Goal: Communication & Community: Participate in discussion

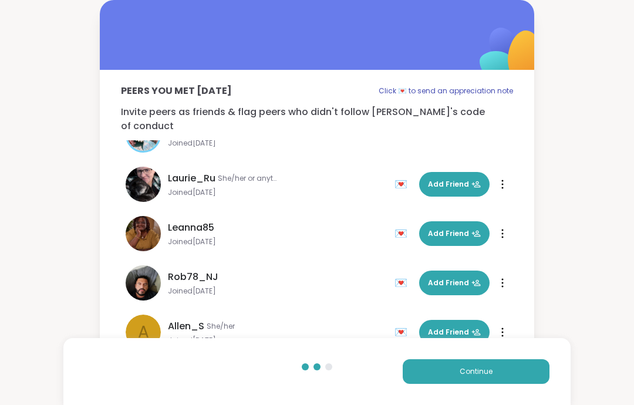
scroll to position [187, 0]
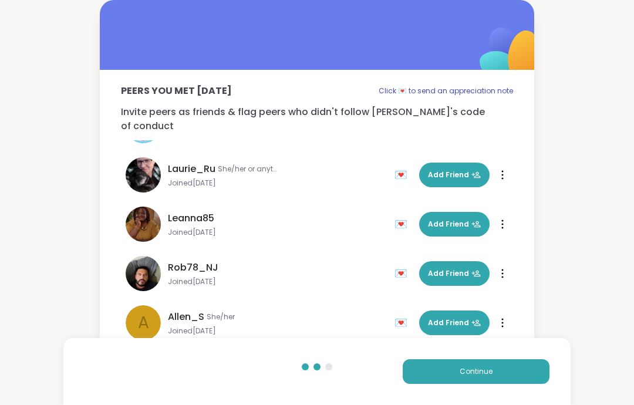
click at [525, 373] on button "Continue" at bounding box center [476, 371] width 147 height 25
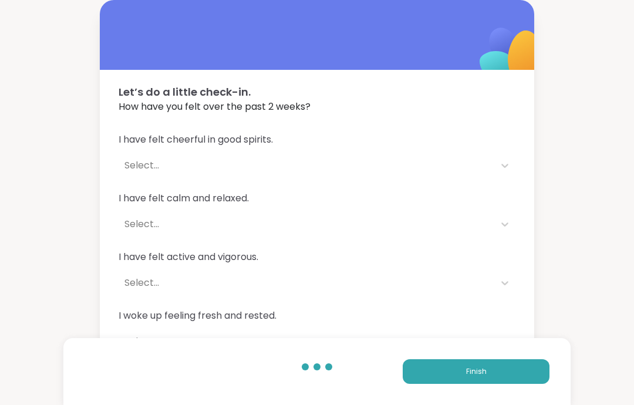
click at [529, 374] on button "Finish" at bounding box center [476, 371] width 147 height 25
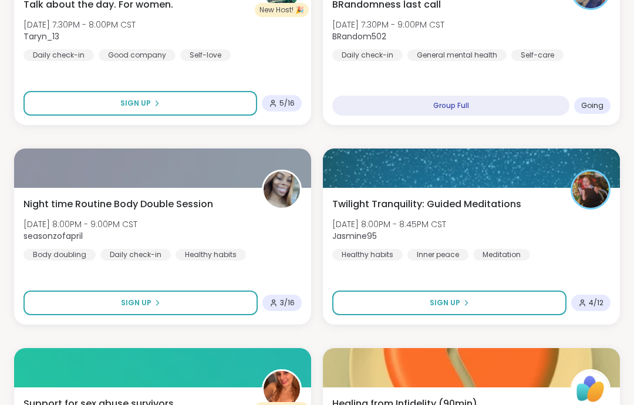
scroll to position [824, 0]
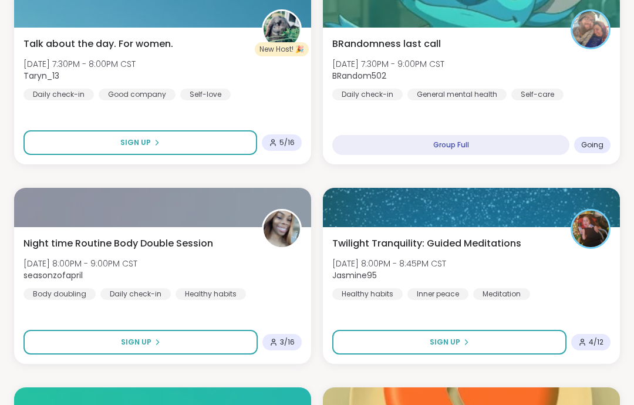
click at [607, 99] on div "BRandomness last call [DATE] 7:30PM - 9:00PM CST BRandom502 Daily check-in Gene…" at bounding box center [471, 68] width 278 height 63
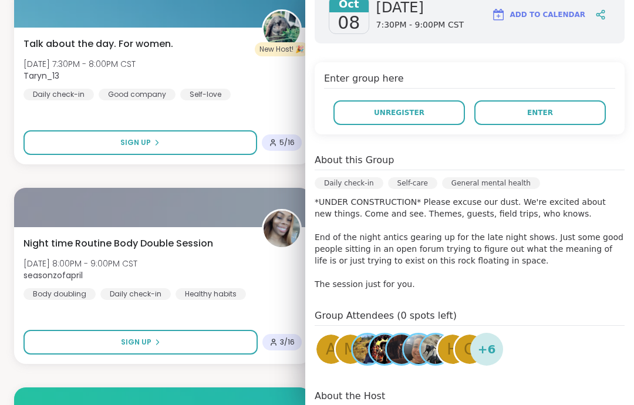
scroll to position [193, 0]
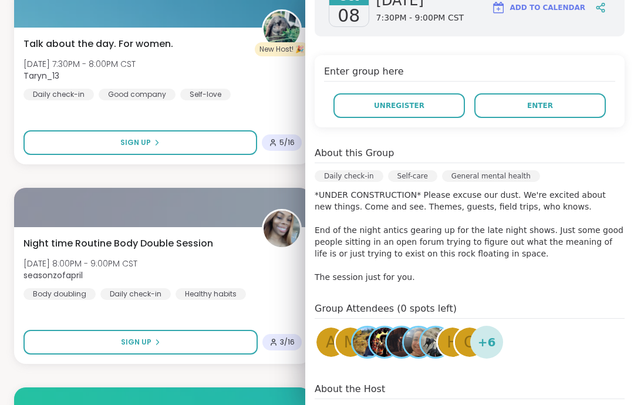
click at [584, 99] on button "Enter" at bounding box center [539, 105] width 131 height 25
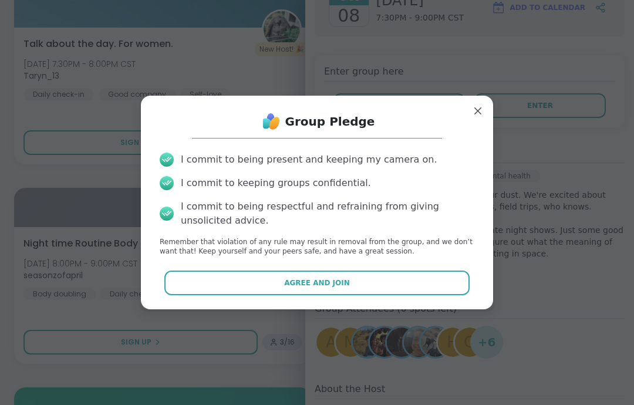
click at [429, 282] on button "Agree and Join" at bounding box center [317, 283] width 306 height 25
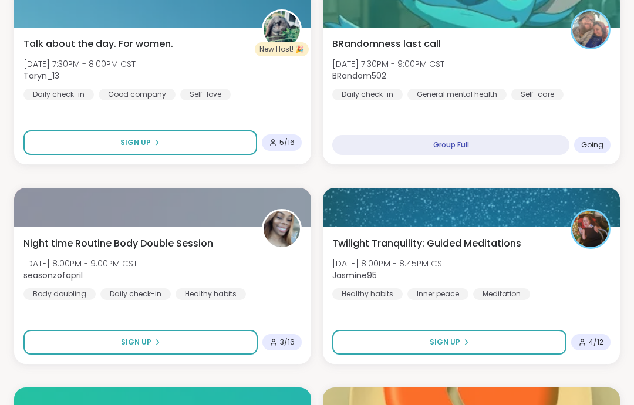
scroll to position [47, 0]
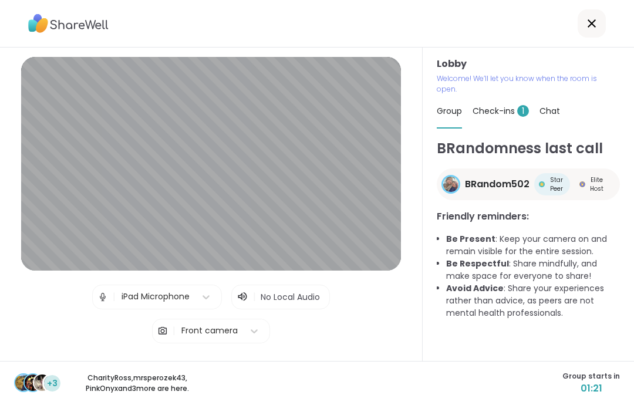
click at [511, 105] on span "Check-ins 1" at bounding box center [501, 111] width 56 height 12
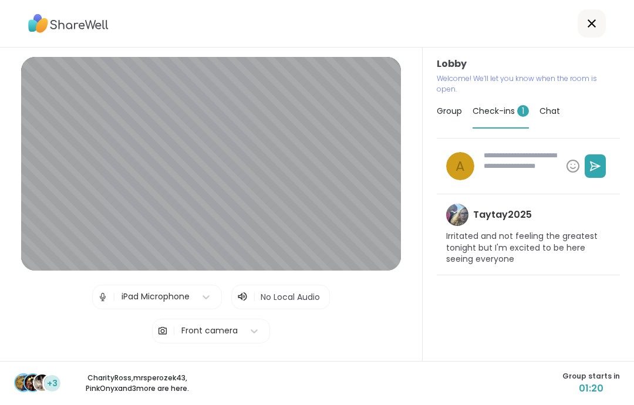
type textarea "*"
click at [450, 105] on span "Group" at bounding box center [449, 111] width 25 height 12
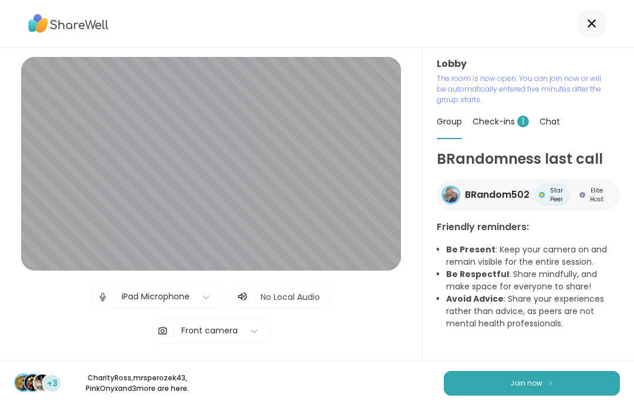
click at [600, 384] on button "Join now" at bounding box center [532, 383] width 176 height 25
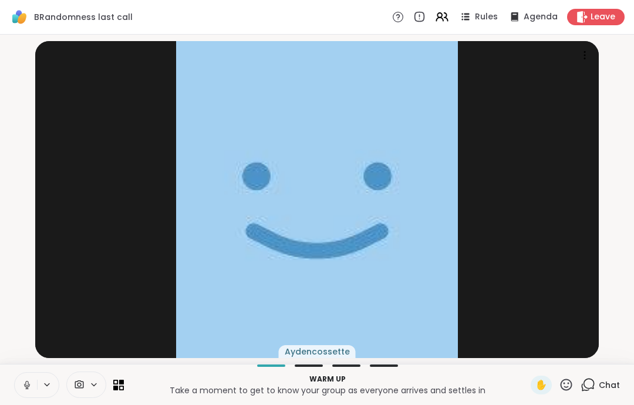
click at [36, 387] on button at bounding box center [26, 385] width 22 height 25
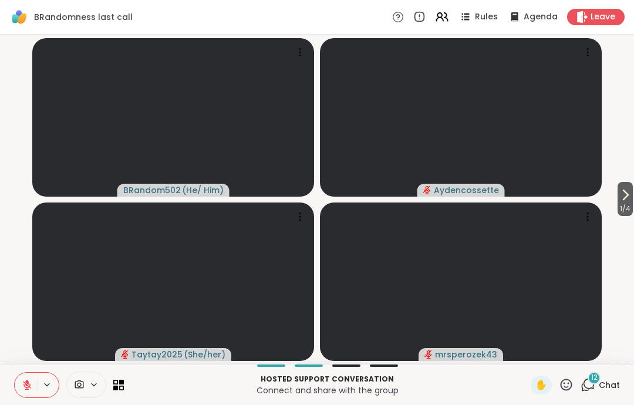
click at [27, 365] on div "Hosted support conversation Connect and share with the group ✋ 12 Chat" at bounding box center [317, 384] width 634 height 41
click at [26, 383] on icon at bounding box center [27, 382] width 4 height 5
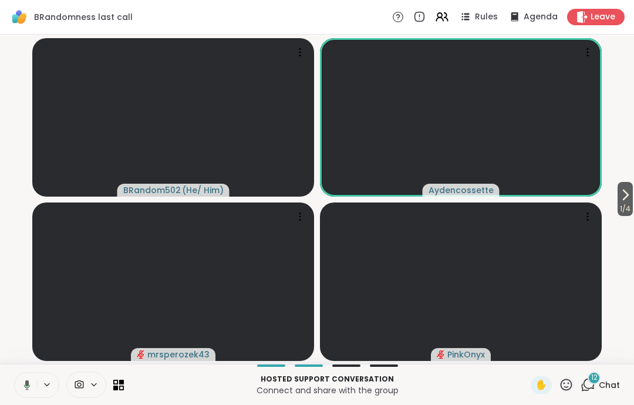
click at [26, 379] on button at bounding box center [25, 385] width 24 height 25
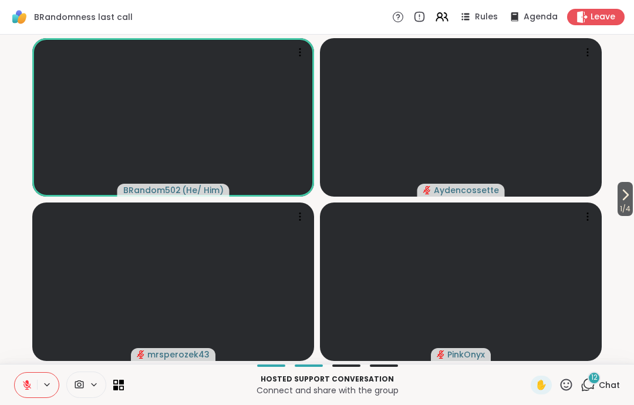
click at [18, 386] on button at bounding box center [26, 385] width 22 height 25
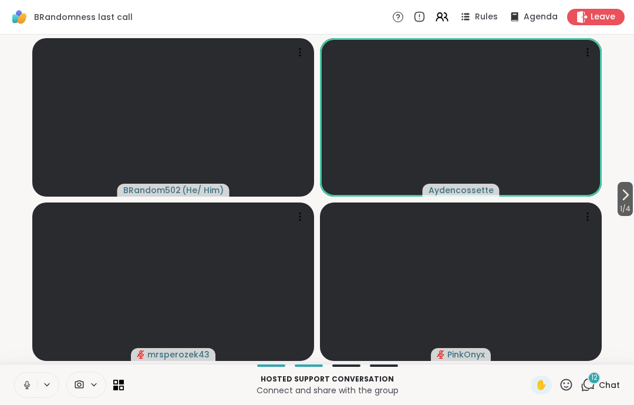
click at [28, 382] on icon at bounding box center [26, 383] width 3 height 5
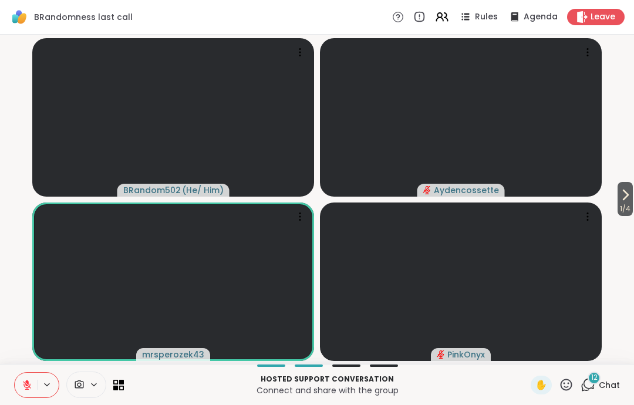
click at [578, 401] on div "Hosted support conversation Connect and share with the group ✋ 12 Chat" at bounding box center [317, 384] width 634 height 41
click at [573, 382] on icon at bounding box center [566, 384] width 15 height 15
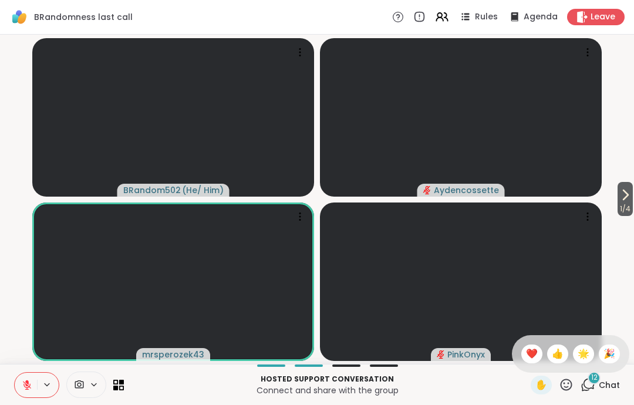
click at [519, 359] on div "✋ ❤️ 👍 🌟 🎉" at bounding box center [570, 354] width 117 height 38
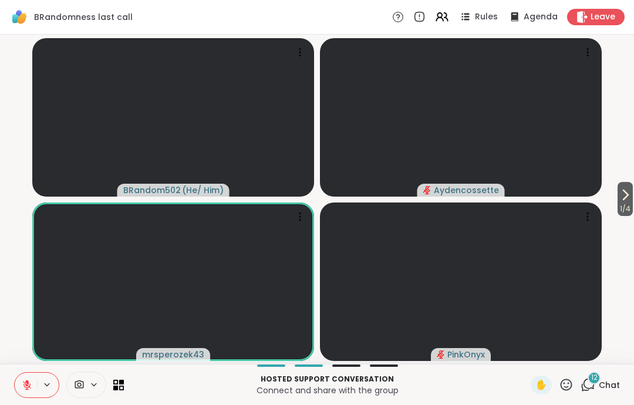
click at [566, 391] on icon at bounding box center [566, 384] width 15 height 15
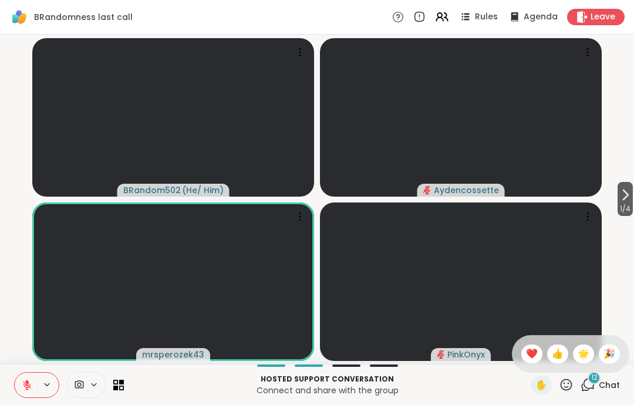
click at [533, 352] on span "❤️" at bounding box center [532, 354] width 12 height 14
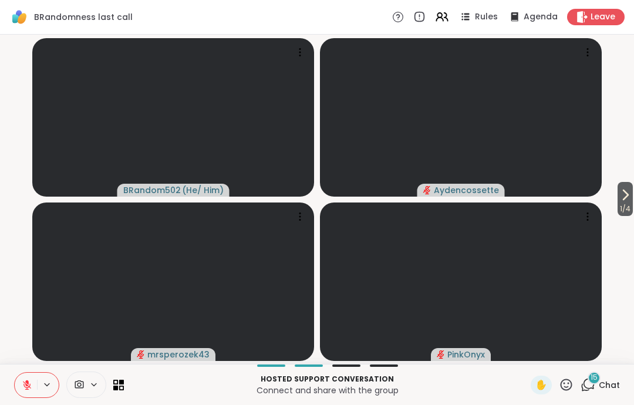
click at [605, 382] on span "Chat" at bounding box center [609, 385] width 21 height 12
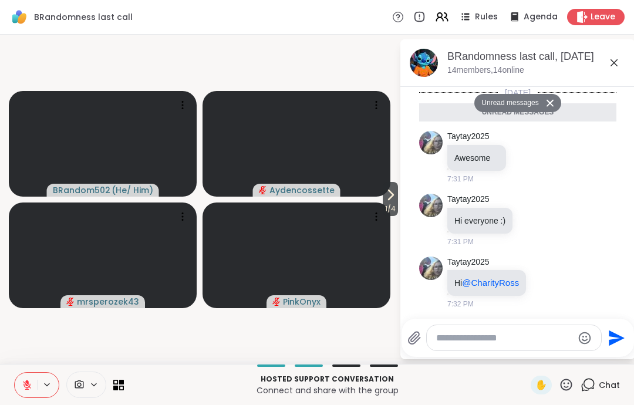
scroll to position [1398, 0]
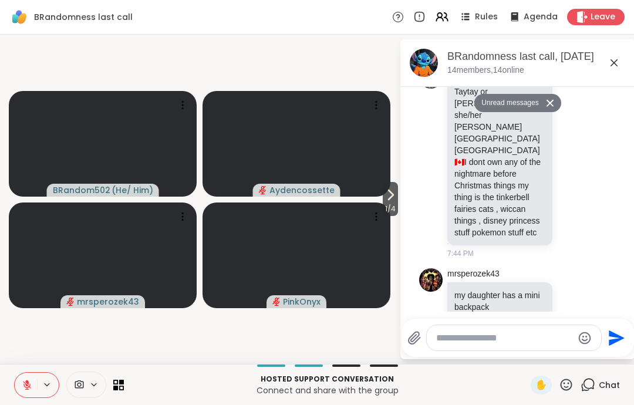
click at [515, 352] on div "Send" at bounding box center [517, 338] width 232 height 38
click at [511, 339] on textarea "Type your message" at bounding box center [504, 338] width 137 height 12
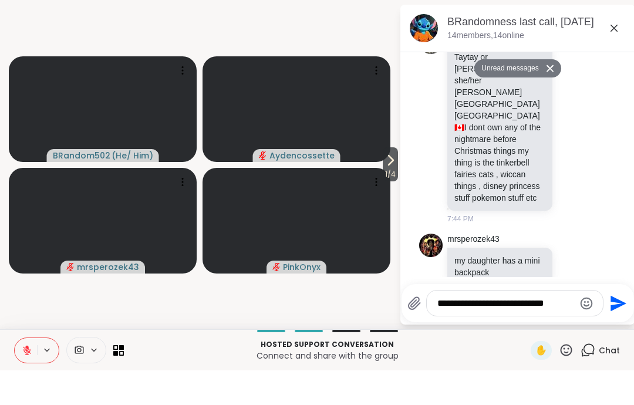
type textarea "**********"
click at [627, 325] on button "Send" at bounding box center [616, 338] width 26 height 26
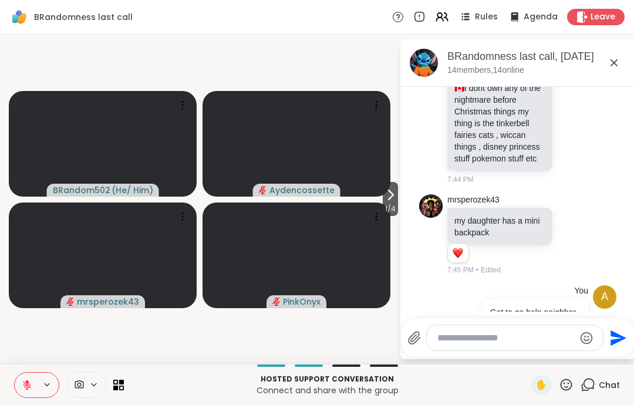
click at [620, 63] on icon at bounding box center [614, 63] width 14 height 14
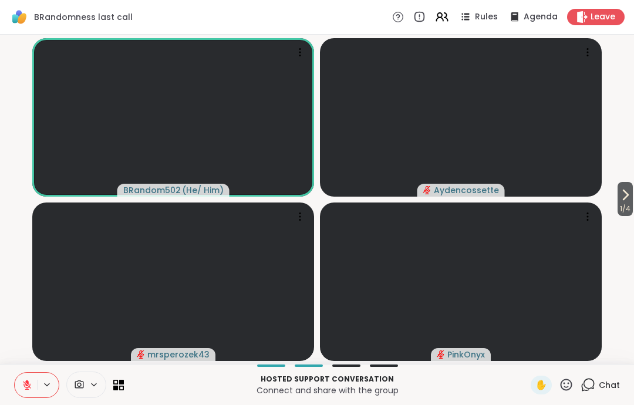
click at [584, 24] on div "Leave" at bounding box center [596, 17] width 58 height 16
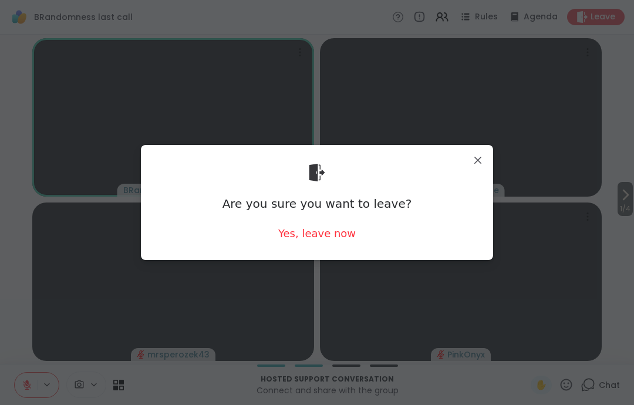
click at [325, 227] on div "Yes, leave now" at bounding box center [316, 233] width 77 height 15
click at [323, 225] on div "Are you sure you want to leave? Yes, leave now" at bounding box center [316, 202] width 333 height 96
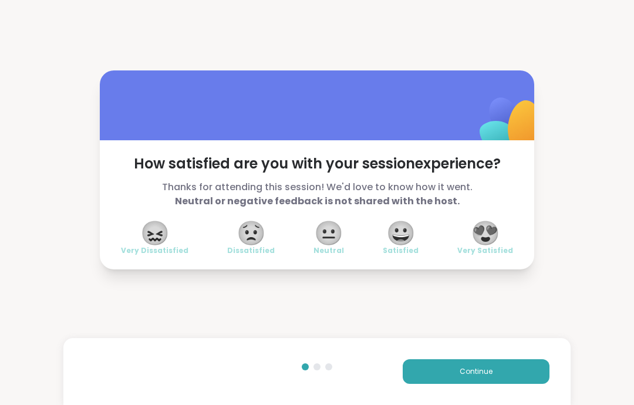
click at [504, 371] on button "Continue" at bounding box center [476, 371] width 147 height 25
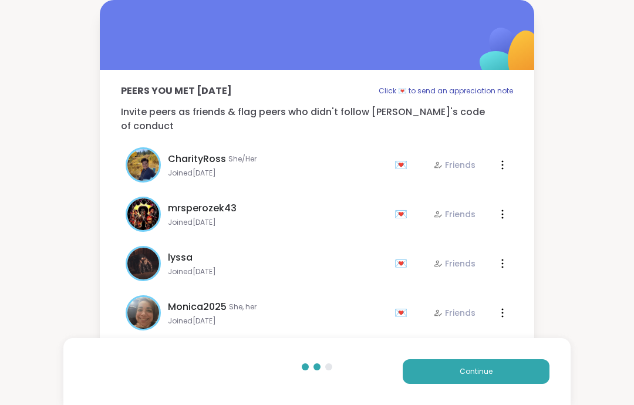
click at [532, 379] on button "Continue" at bounding box center [476, 371] width 147 height 25
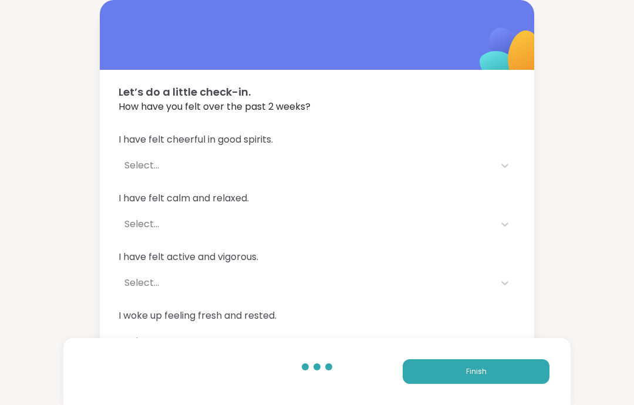
click at [542, 383] on button "Finish" at bounding box center [476, 371] width 147 height 25
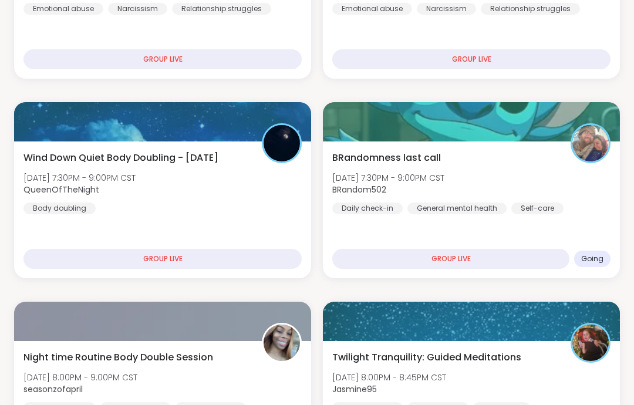
scroll to position [311, 0]
click at [595, 225] on div "BRandomness last call [DATE] 7:30PM - 9:00PM CST BRandom502 Daily check-in Gene…" at bounding box center [471, 209] width 297 height 137
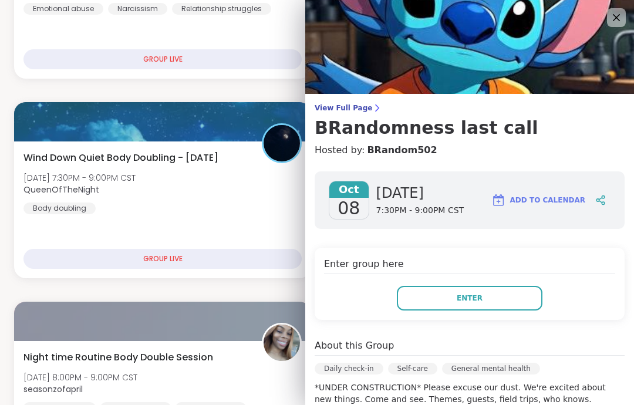
click at [487, 291] on button "Enter" at bounding box center [470, 298] width 146 height 25
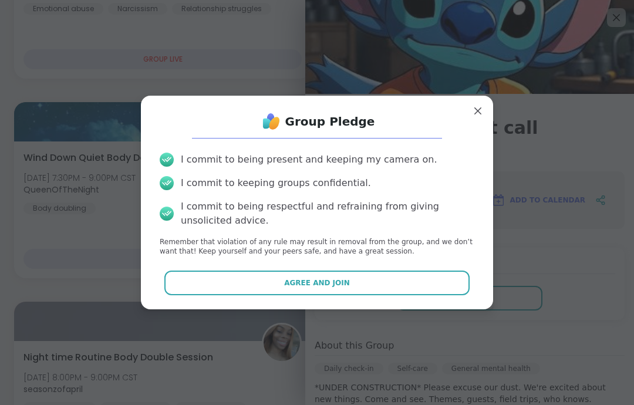
click at [468, 295] on button "Agree and Join" at bounding box center [317, 283] width 306 height 25
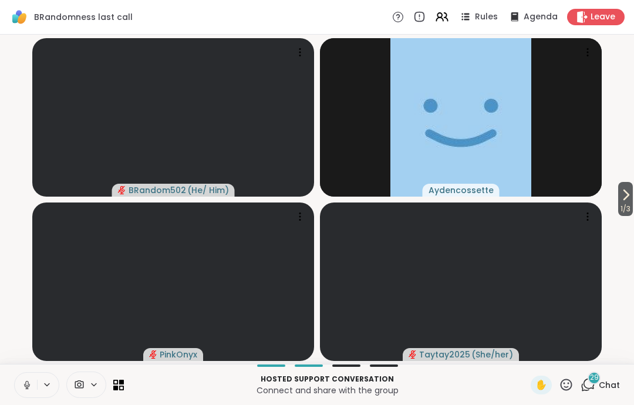
click at [25, 376] on button at bounding box center [26, 385] width 22 height 25
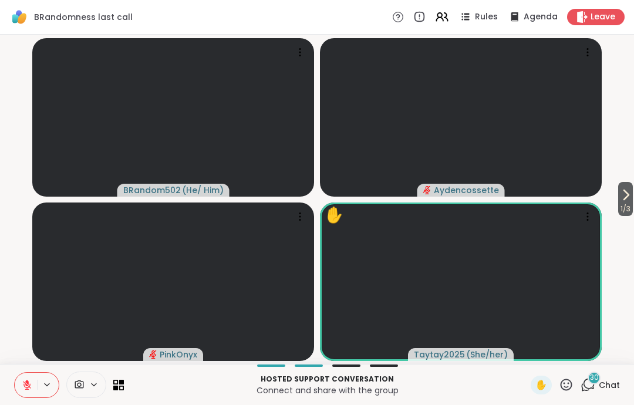
click at [609, 21] on span "Leave" at bounding box center [602, 17] width 25 height 12
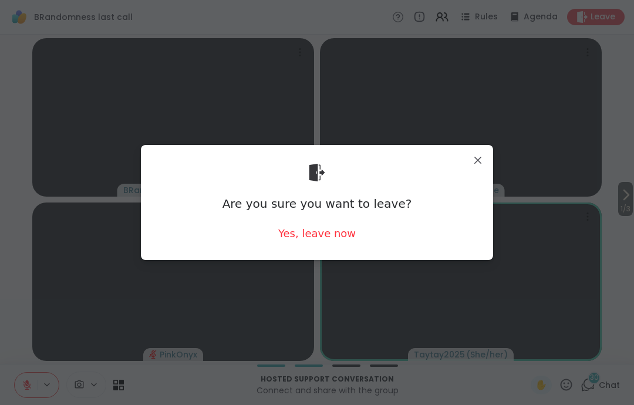
click at [342, 239] on div "Yes, leave now" at bounding box center [316, 233] width 77 height 15
